Goal: Information Seeking & Learning: Learn about a topic

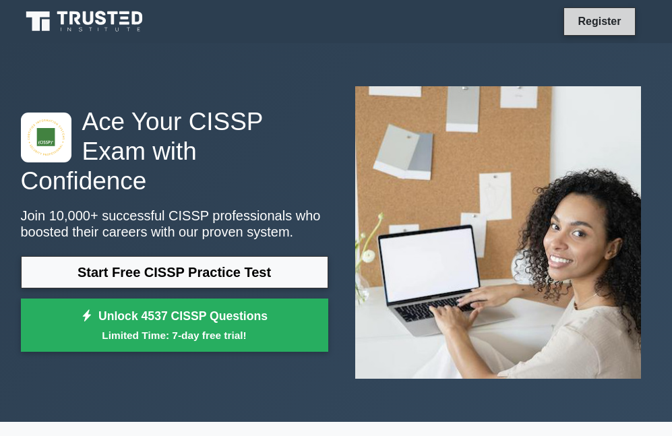
click at [608, 20] on link "Register" at bounding box center [598, 21] width 59 height 17
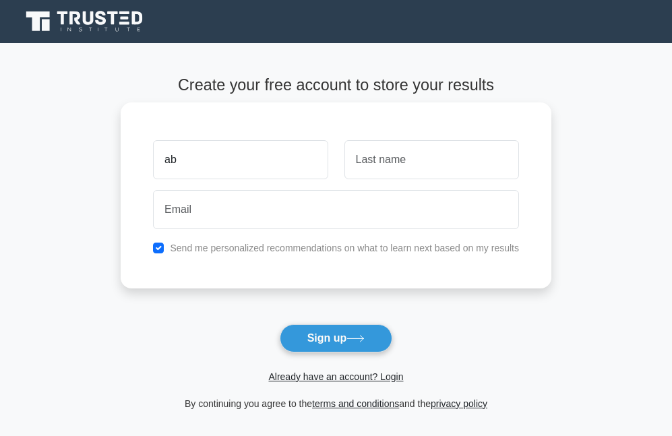
type input "a"
type input "ABHINANDAN"
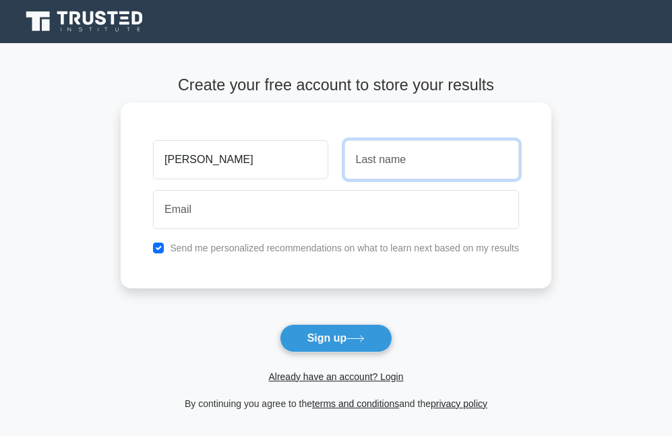
click at [414, 160] on input "text" at bounding box center [431, 159] width 174 height 39
type input "KUMAR"
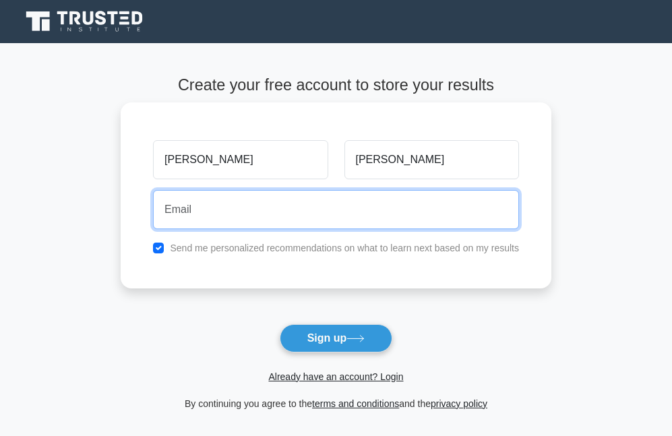
click at [238, 210] on input "email" at bounding box center [336, 209] width 366 height 39
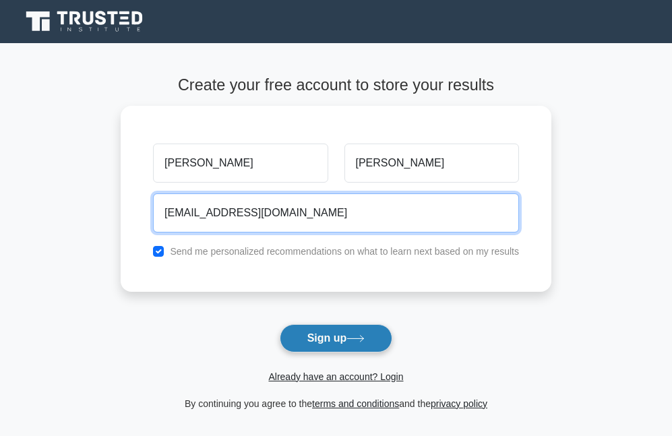
type input "kumarabhinandan11485@gmail.com"
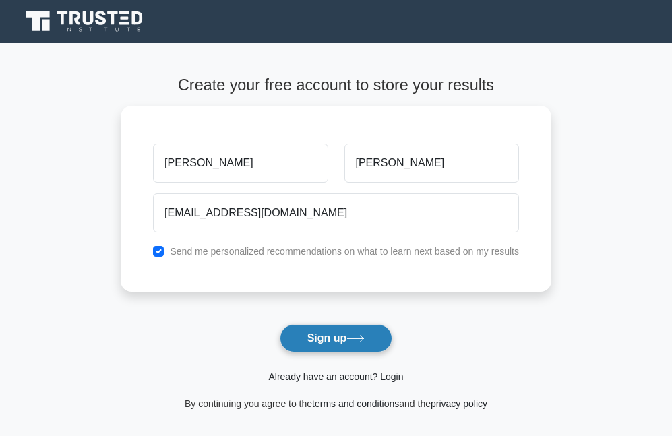
click at [359, 333] on button "Sign up" at bounding box center [336, 338] width 113 height 28
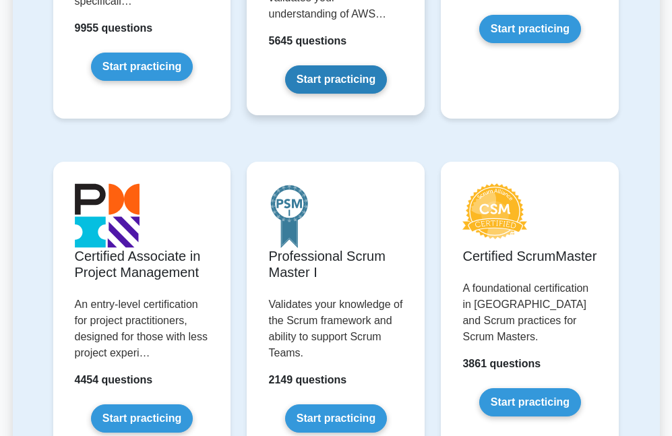
scroll to position [539, 0]
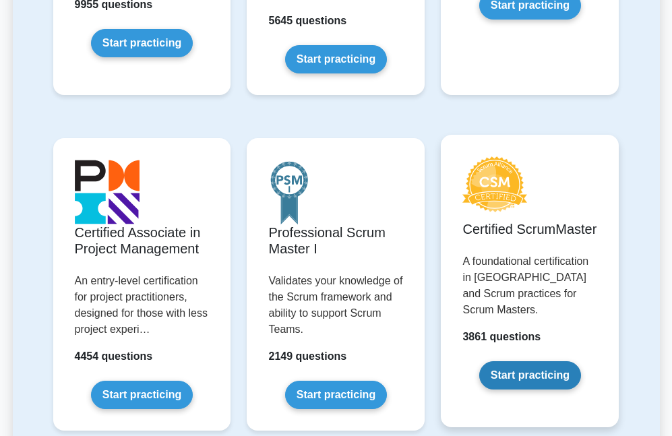
click at [515, 362] on link "Start practicing" at bounding box center [530, 375] width 102 height 28
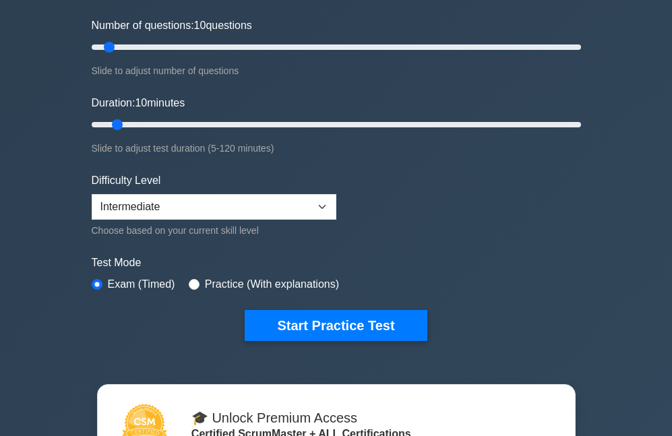
scroll to position [202, 0]
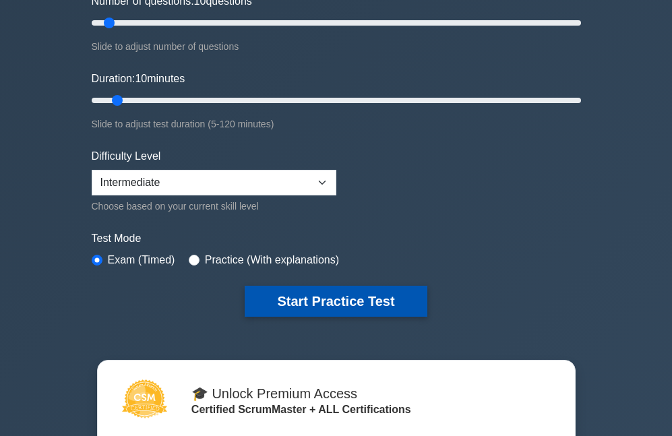
click at [344, 304] on button "Start Practice Test" at bounding box center [336, 301] width 182 height 31
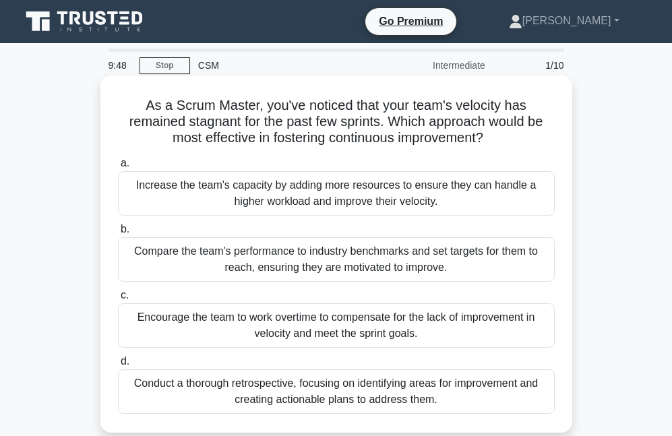
click at [186, 195] on div "Increase the team's capacity by adding more resources to ensure they can handle…" at bounding box center [336, 193] width 437 height 44
click at [118, 168] on input "a. Increase the team's capacity by adding more resources to ensure they can han…" at bounding box center [118, 163] width 0 height 9
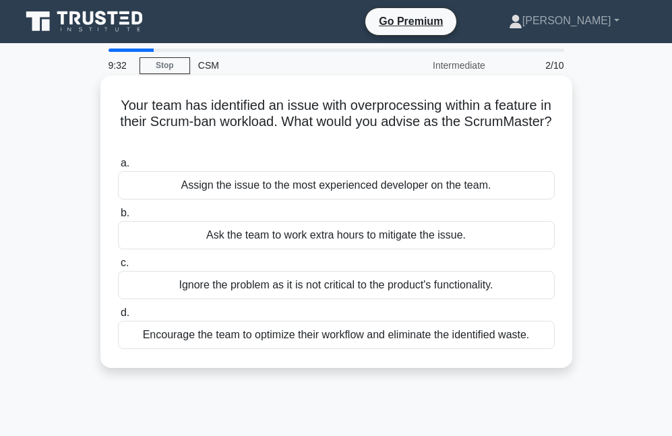
click at [273, 242] on div "Ask the team to work extra hours to mitigate the issue." at bounding box center [336, 235] width 437 height 28
click at [118, 218] on input "b. Ask the team to work extra hours to mitigate the issue." at bounding box center [118, 213] width 0 height 9
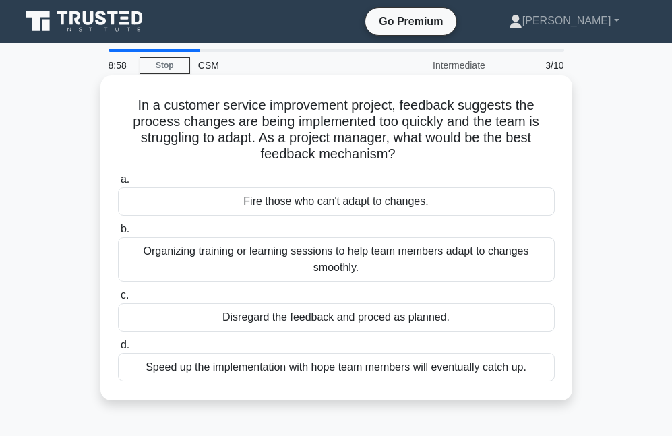
click at [199, 317] on div "Disregard the feedback and proced as planned." at bounding box center [336, 317] width 437 height 28
click at [118, 300] on input "c. Disregard the feedback and proced as planned." at bounding box center [118, 295] width 0 height 9
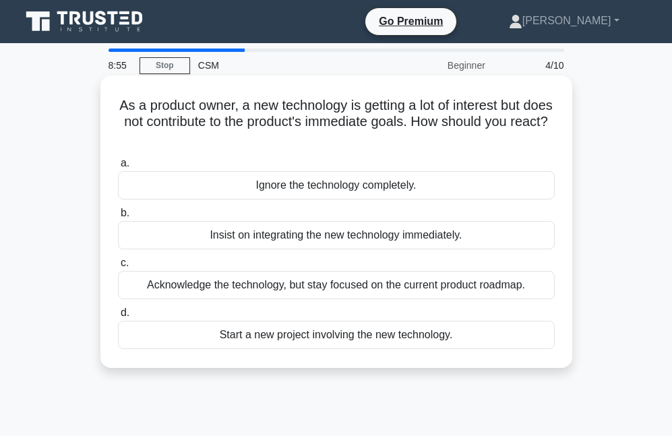
click at [203, 323] on div "Start a new project involving the new technology." at bounding box center [336, 335] width 437 height 28
click at [118, 317] on input "d. Start a new project involving the new technology." at bounding box center [118, 313] width 0 height 9
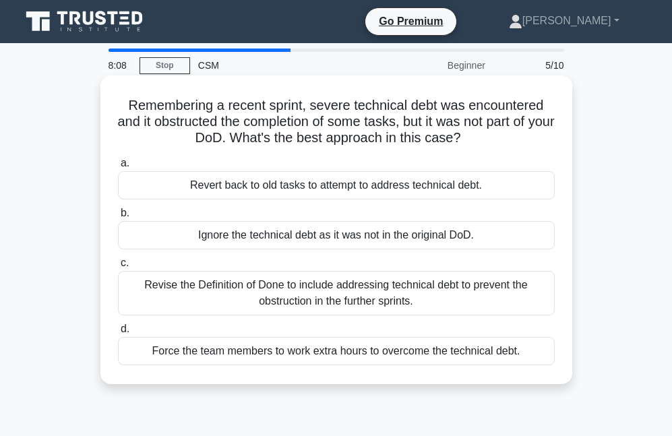
click at [301, 191] on div "Revert back to old tasks to attempt to address technical debt." at bounding box center [336, 185] width 437 height 28
click at [118, 168] on input "a. Revert back to old tasks to attempt to address technical debt." at bounding box center [118, 163] width 0 height 9
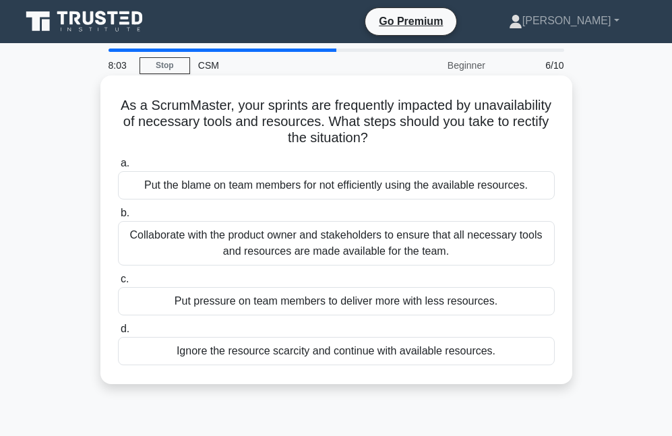
click at [337, 251] on div "Collaborate with the product owner and stakeholders to ensure that all necessar…" at bounding box center [336, 243] width 437 height 44
click at [118, 218] on input "b. Collaborate with the product owner and stakeholders to ensure that all neces…" at bounding box center [118, 213] width 0 height 9
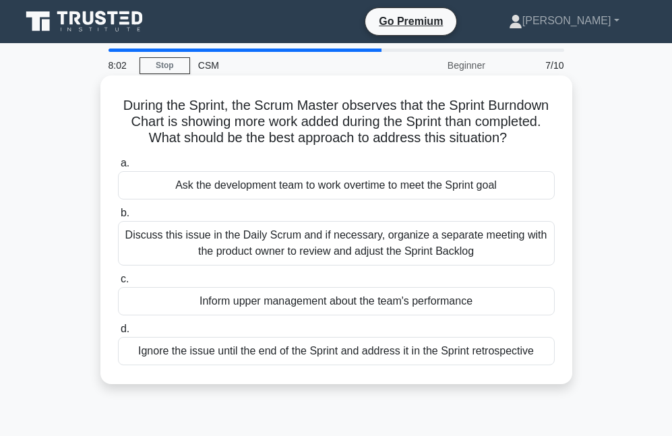
click at [219, 190] on div "Ask the development team to work overtime to meet the Sprint goal" at bounding box center [336, 185] width 437 height 28
click at [118, 168] on input "a. Ask the development team to work overtime to meet the Sprint goal" at bounding box center [118, 163] width 0 height 9
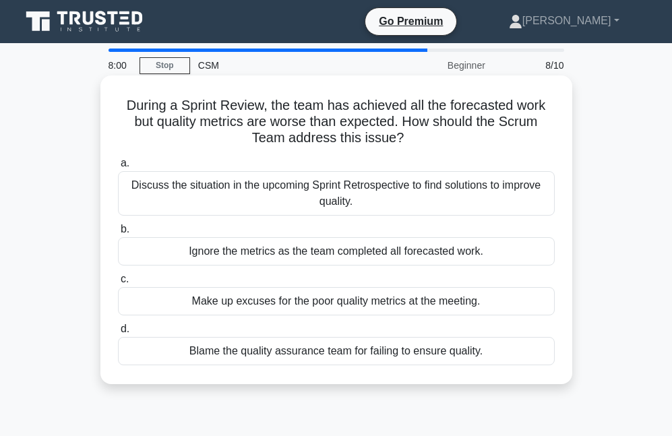
click at [226, 255] on div "Ignore the metrics as the team completed all forecasted work." at bounding box center [336, 251] width 437 height 28
click at [118, 234] on input "b. Ignore the metrics as the team completed all forecasted work." at bounding box center [118, 229] width 0 height 9
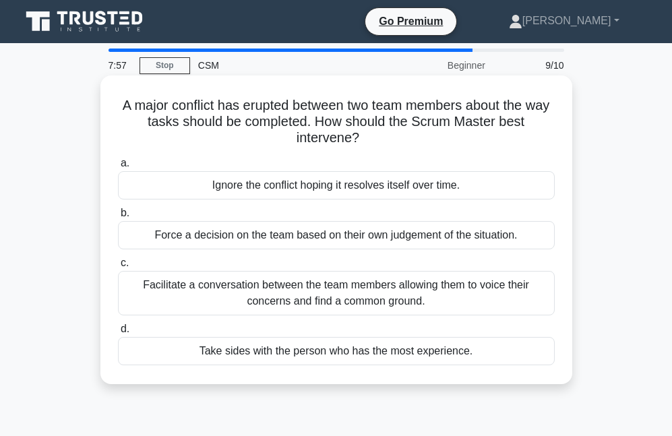
click at [267, 190] on div "Ignore the conflict hoping it resolves itself over time." at bounding box center [336, 185] width 437 height 28
click at [118, 168] on input "a. Ignore the conflict hoping it resolves itself over time." at bounding box center [118, 163] width 0 height 9
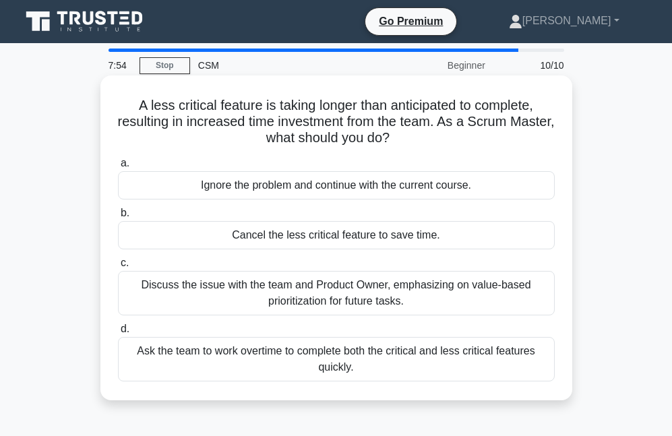
click at [323, 238] on div "Cancel the less critical feature to save time." at bounding box center [336, 235] width 437 height 28
click at [118, 218] on input "b. Cancel the less critical feature to save time." at bounding box center [118, 213] width 0 height 9
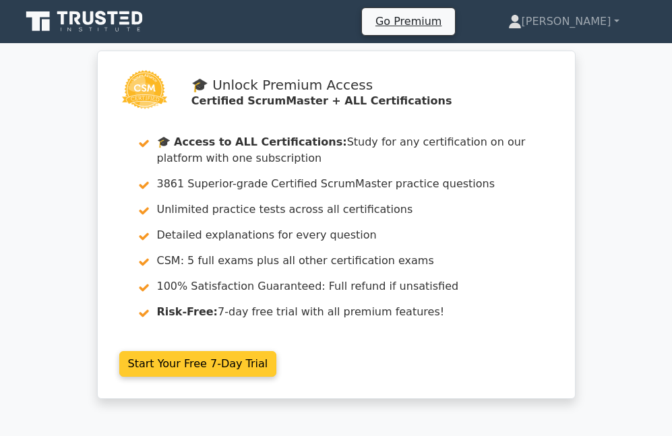
click at [159, 351] on link "Start Your Free 7-Day Trial" at bounding box center [198, 364] width 158 height 26
click at [162, 361] on link "Start Your Free 7-Day Trial" at bounding box center [198, 364] width 158 height 26
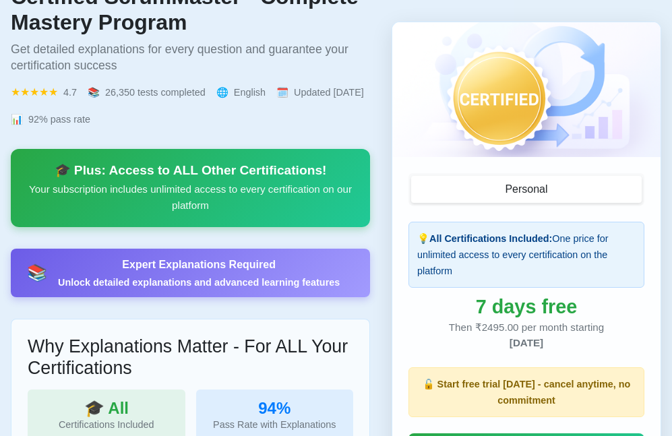
scroll to position [381, 0]
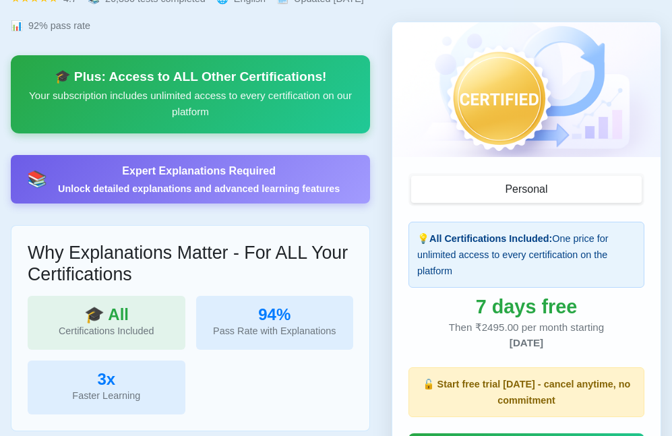
click at [98, 333] on div "Certifications Included" at bounding box center [106, 331] width 136 height 16
click at [95, 93] on p "Your subscription includes unlimited access to every certification on our platf…" at bounding box center [190, 104] width 327 height 32
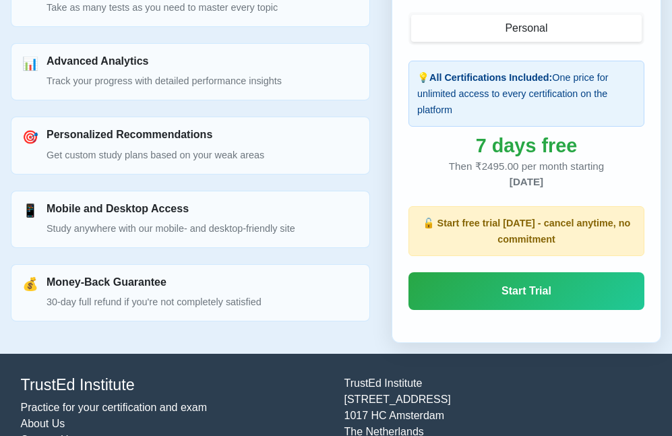
scroll to position [1075, 0]
